Goal: Task Accomplishment & Management: Use online tool/utility

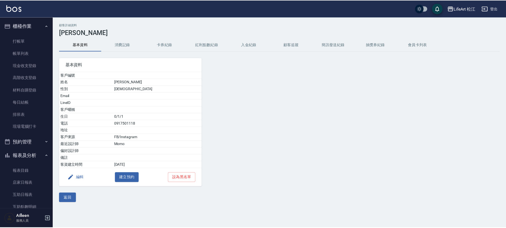
scroll to position [113, 0]
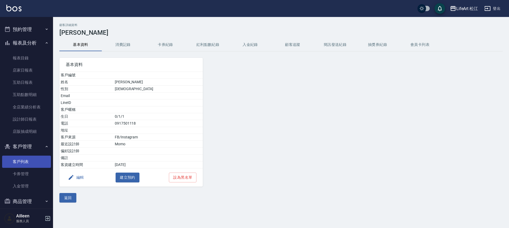
click at [33, 162] on link "客戶列表" at bounding box center [26, 162] width 49 height 12
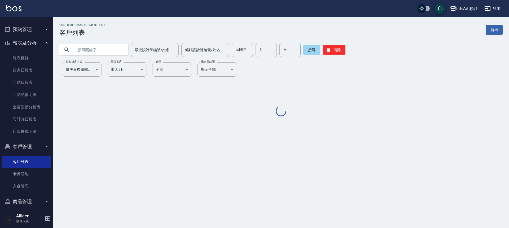
click at [97, 50] on input "text" at bounding box center [99, 50] width 50 height 14
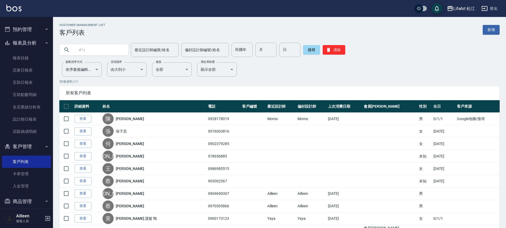
type input "文"
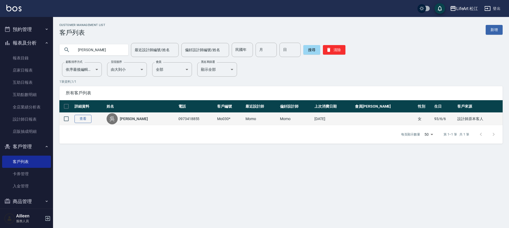
type input "雯卉"
click at [86, 119] on link "查看" at bounding box center [83, 119] width 17 height 8
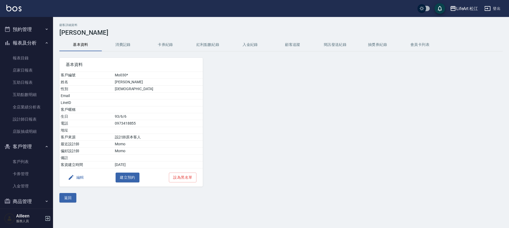
click at [131, 41] on button "消費記錄" at bounding box center [123, 44] width 42 height 13
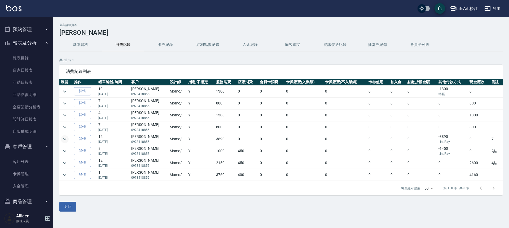
click at [62, 138] on icon "expand row" at bounding box center [65, 139] width 6 height 6
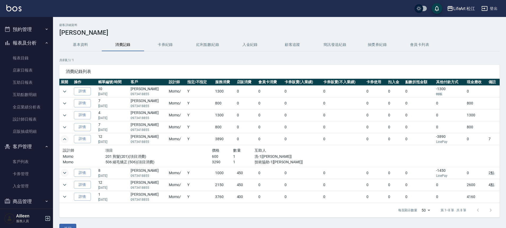
click at [64, 172] on icon "expand row" at bounding box center [65, 173] width 6 height 6
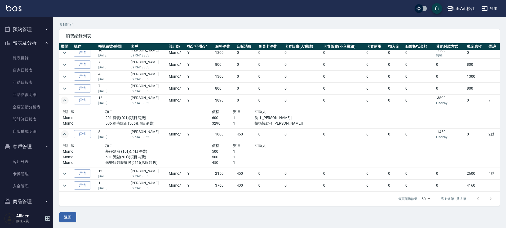
scroll to position [36, 0]
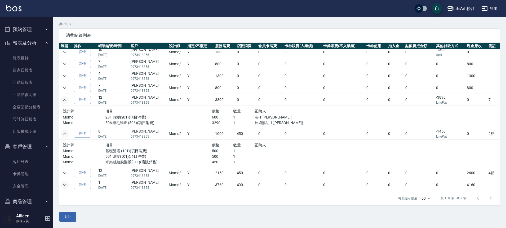
click at [66, 183] on icon "expand row" at bounding box center [65, 185] width 6 height 6
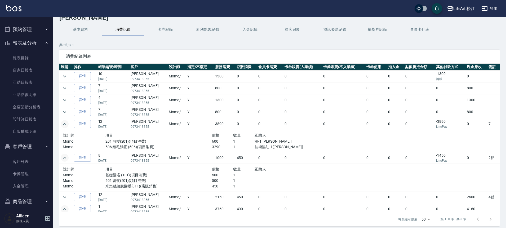
scroll to position [0, 0]
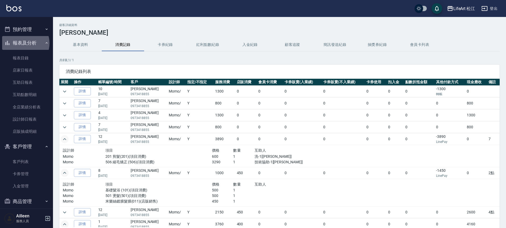
click at [24, 43] on button "報表及分析" at bounding box center [26, 43] width 49 height 14
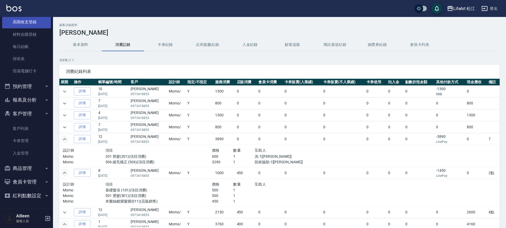
scroll to position [56, 0]
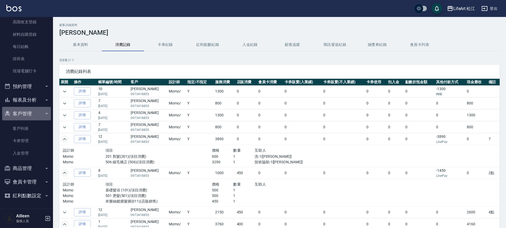
click at [27, 113] on button "客戶管理" at bounding box center [26, 114] width 49 height 14
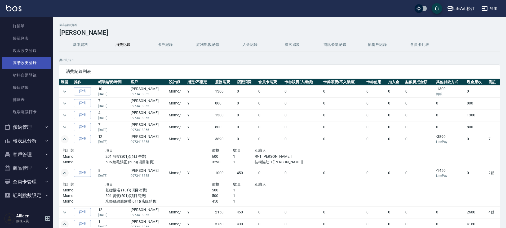
scroll to position [15, 0]
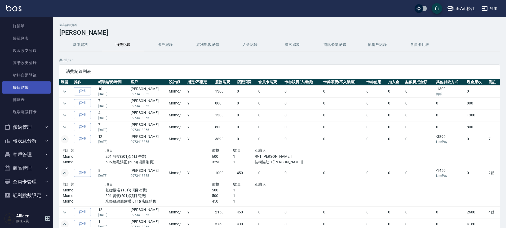
click at [29, 91] on link "每日結帳" at bounding box center [26, 87] width 49 height 12
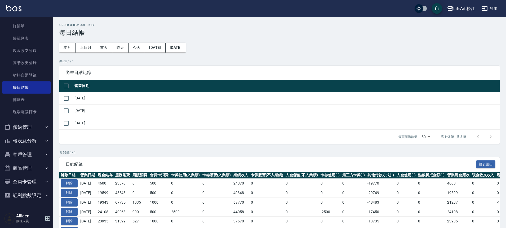
click at [35, 141] on button "報表及分析" at bounding box center [26, 141] width 49 height 14
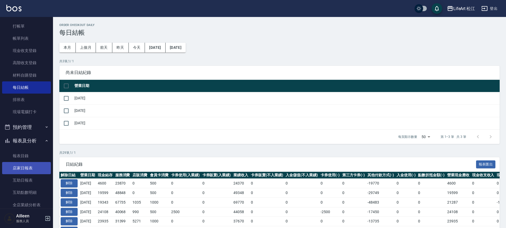
click at [32, 168] on link "店家日報表" at bounding box center [26, 168] width 49 height 12
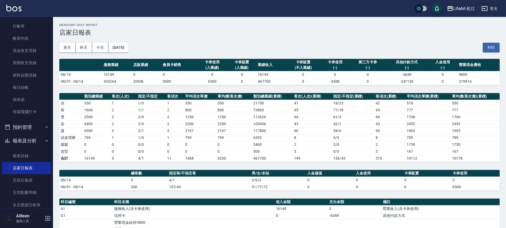
click at [129, 48] on button "[DATE]" at bounding box center [118, 48] width 20 height 10
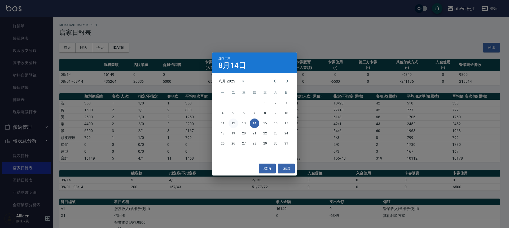
click at [232, 123] on button "12" at bounding box center [234, 124] width 10 height 10
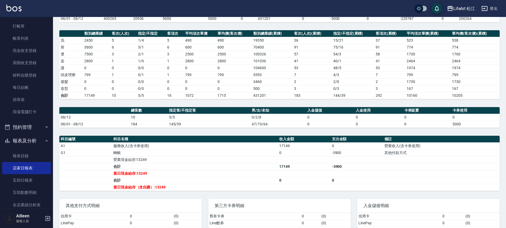
scroll to position [88, 0]
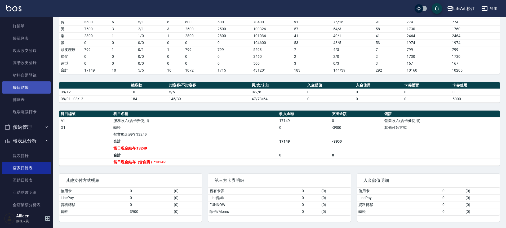
click at [28, 85] on link "每日結帳" at bounding box center [26, 87] width 49 height 12
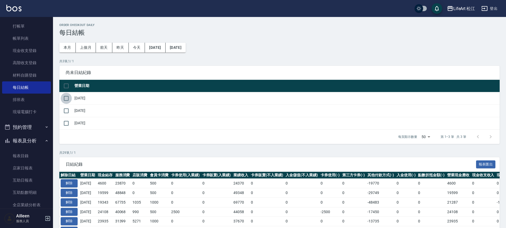
click at [64, 100] on input "checkbox" at bounding box center [66, 98] width 11 height 11
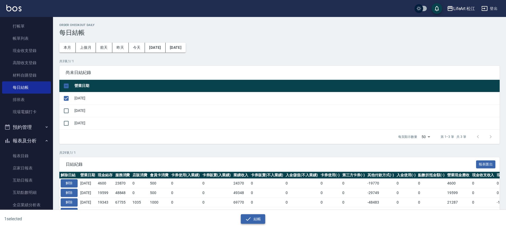
click at [255, 217] on button "結帳" at bounding box center [253, 219] width 25 height 10
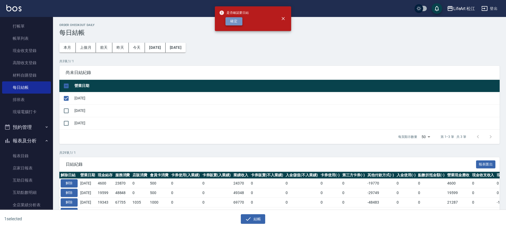
click at [235, 23] on button "確定" at bounding box center [234, 21] width 17 height 8
checkbox input "false"
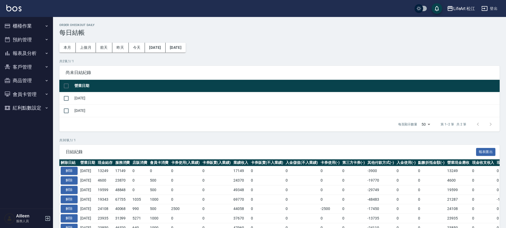
click at [26, 37] on button "預約管理" at bounding box center [26, 40] width 49 height 14
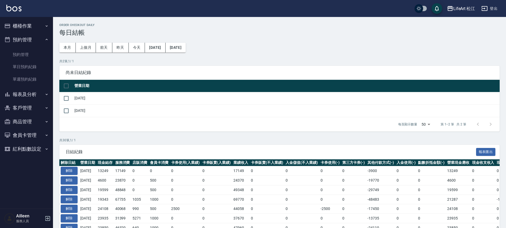
click at [27, 28] on button "櫃檯作業" at bounding box center [26, 26] width 49 height 14
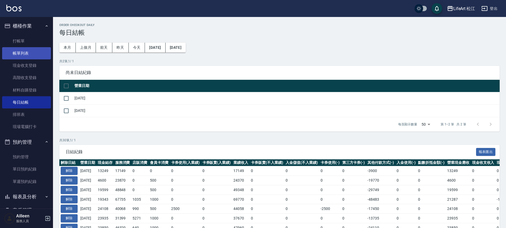
click at [33, 56] on link "帳單列表" at bounding box center [26, 53] width 49 height 12
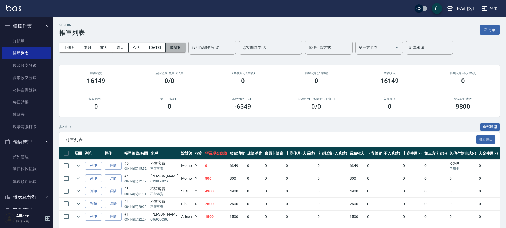
click at [186, 46] on button "[DATE]" at bounding box center [176, 48] width 20 height 10
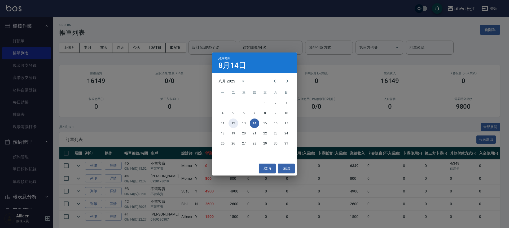
click at [237, 122] on button "12" at bounding box center [234, 124] width 10 height 10
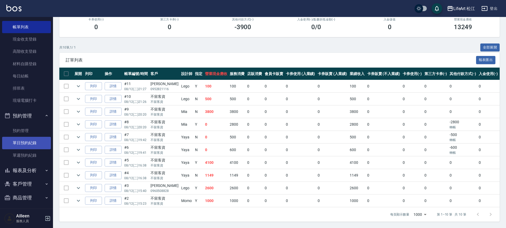
scroll to position [49, 0]
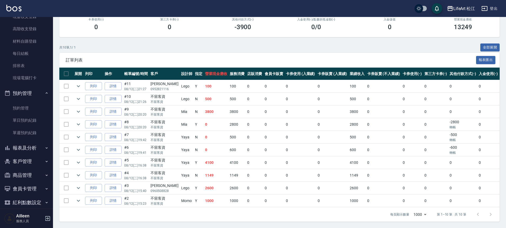
click at [26, 147] on button "報表及分析" at bounding box center [26, 148] width 49 height 14
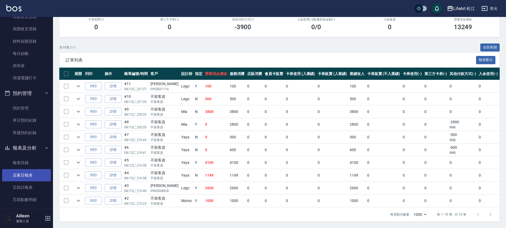
click at [30, 173] on link "店家日報表" at bounding box center [26, 175] width 49 height 12
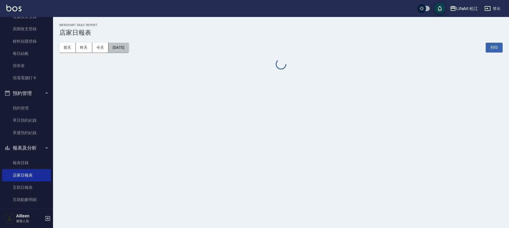
click at [129, 50] on button "[DATE]" at bounding box center [118, 48] width 20 height 10
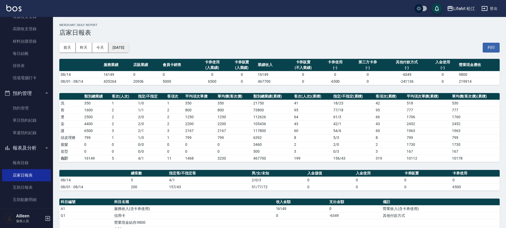
click at [123, 46] on button "[DATE]" at bounding box center [118, 48] width 20 height 10
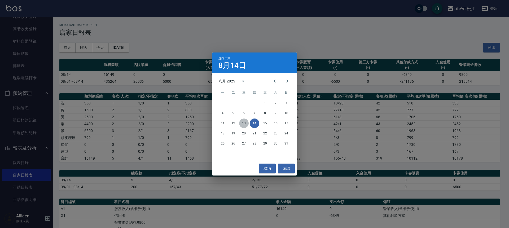
click at [246, 122] on button "13" at bounding box center [244, 124] width 10 height 10
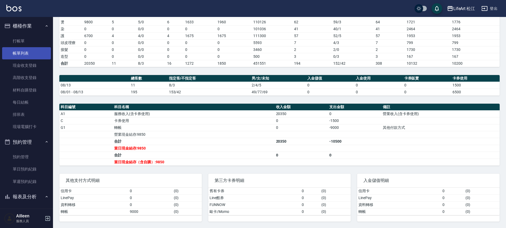
click at [29, 53] on link "帳單列表" at bounding box center [26, 53] width 49 height 12
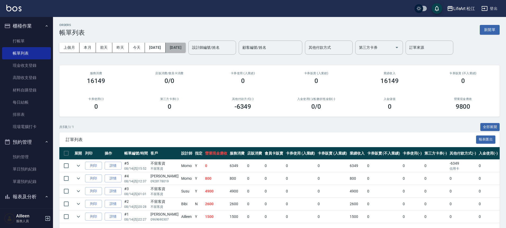
click at [186, 49] on button "[DATE]" at bounding box center [176, 48] width 20 height 10
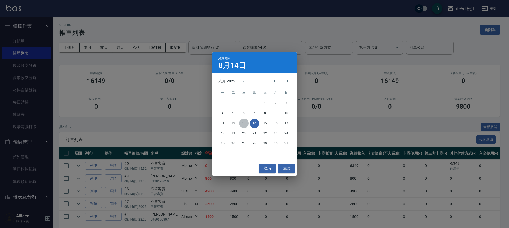
click at [245, 123] on button "13" at bounding box center [244, 124] width 10 height 10
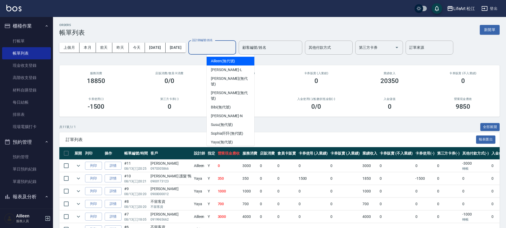
click at [234, 48] on input "設計師編號/姓名" at bounding box center [212, 47] width 43 height 9
click at [230, 63] on span "Ailleen (無代號)" at bounding box center [223, 61] width 24 height 6
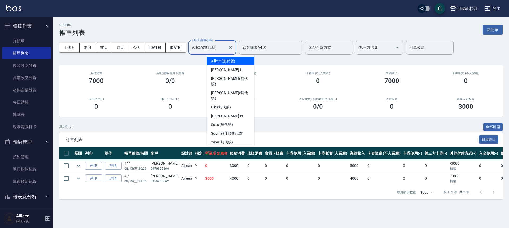
click at [226, 45] on input "Ailleen(無代號)" at bounding box center [208, 47] width 35 height 9
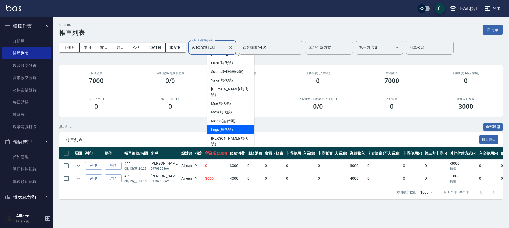
click at [224, 127] on span "Lego (無代號)" at bounding box center [222, 130] width 22 height 6
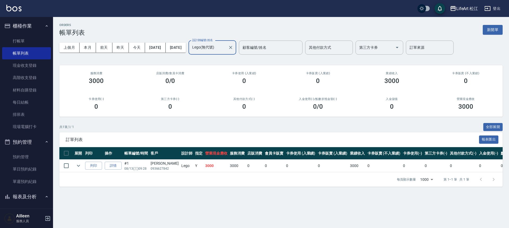
click at [226, 49] on input "Lego(無代號)" at bounding box center [208, 47] width 35 height 9
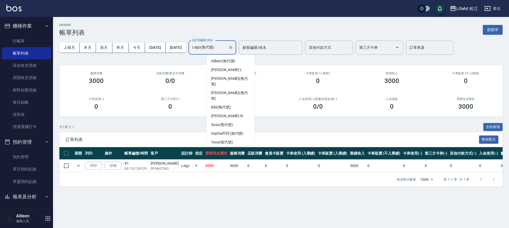
scroll to position [33, 0]
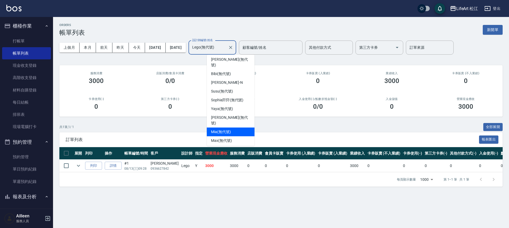
click at [234, 128] on div "Mia (無代號)" at bounding box center [231, 132] width 48 height 9
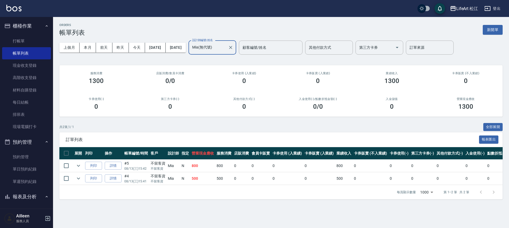
click at [226, 50] on input "Mia(無代號)" at bounding box center [208, 47] width 35 height 9
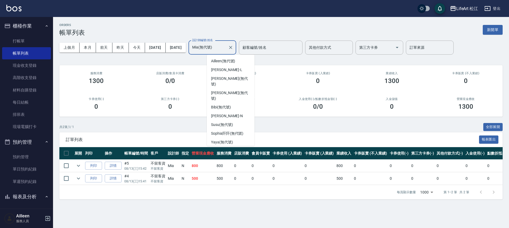
scroll to position [7, 0]
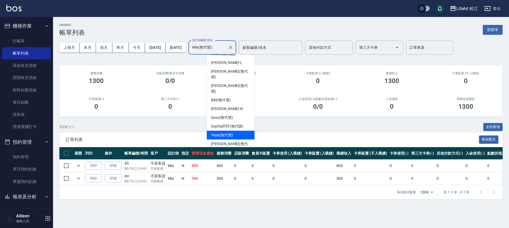
click at [238, 131] on div "Yaya (無代號)" at bounding box center [231, 135] width 48 height 9
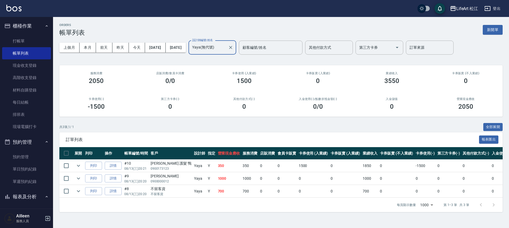
click at [226, 50] on input "Yaya(無代號)" at bounding box center [208, 47] width 35 height 9
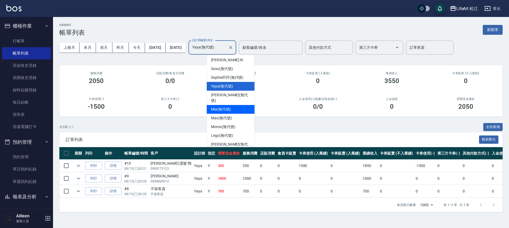
scroll to position [58, 0]
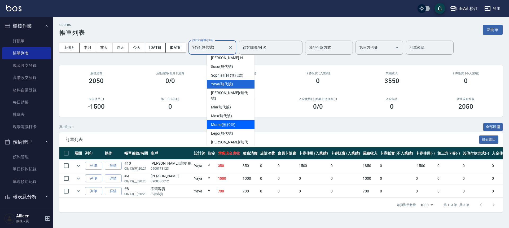
click at [235, 120] on div "Momo (無代號)" at bounding box center [231, 124] width 48 height 9
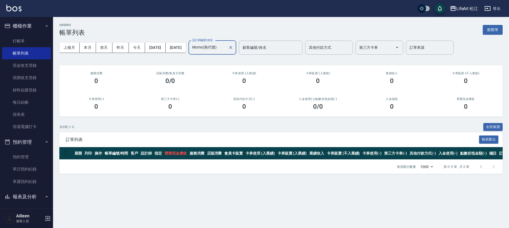
click at [226, 48] on input "Momo(無代號)" at bounding box center [208, 47] width 35 height 9
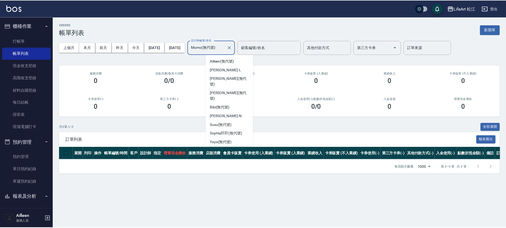
scroll to position [25, 0]
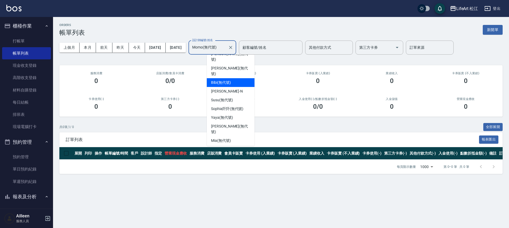
click at [234, 78] on div "Bibi (無代號)" at bounding box center [231, 82] width 48 height 9
type input "Bibi(無代號)"
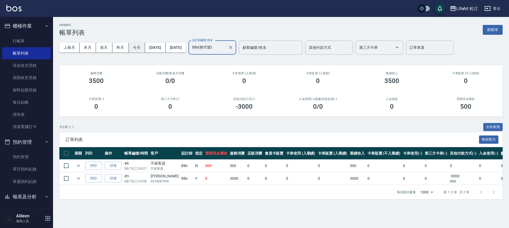
click at [145, 48] on button "今天" at bounding box center [137, 48] width 16 height 10
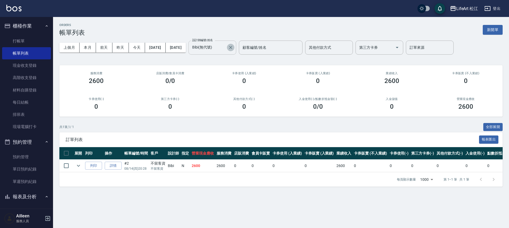
click at [234, 47] on button "Clear" at bounding box center [230, 47] width 7 height 7
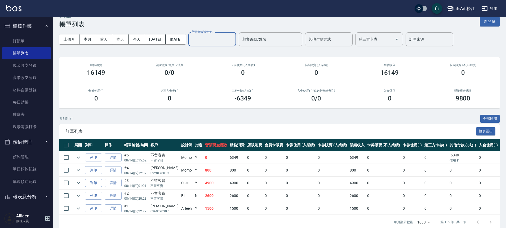
scroll to position [12, 0]
